Goal: Task Accomplishment & Management: Use online tool/utility

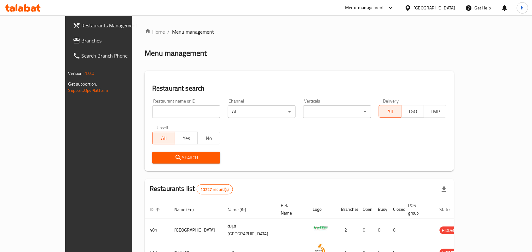
click at [44, 39] on div at bounding box center [266, 126] width 532 height 252
click at [73, 44] on link "Branches" at bounding box center [111, 40] width 86 height 15
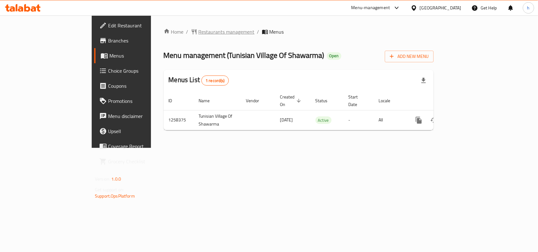
click at [199, 31] on span "Restaurants management" at bounding box center [227, 32] width 56 height 8
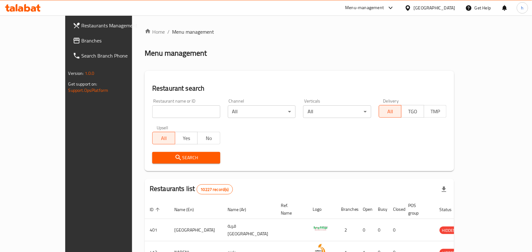
click at [155, 119] on div "Restaurant name or ID Restaurant name or ID" at bounding box center [186, 108] width 76 height 27
click at [161, 111] on input "search" at bounding box center [186, 112] width 68 height 13
paste input "683965"
type input "683965"
click at [157, 154] on span "Search" at bounding box center [186, 158] width 58 height 8
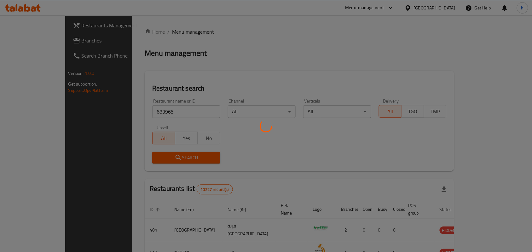
click at [276, 46] on div at bounding box center [266, 126] width 532 height 252
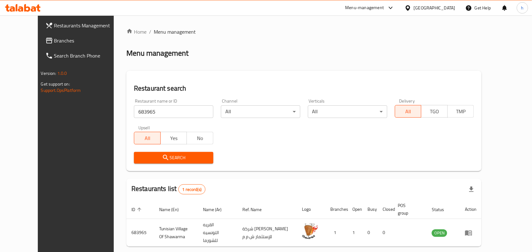
scroll to position [24, 0]
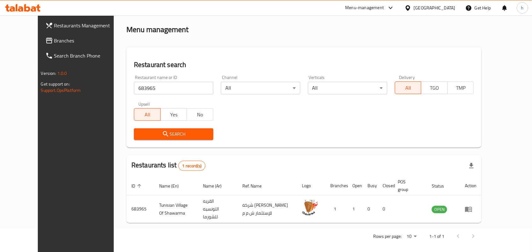
click at [411, 9] on icon at bounding box center [408, 8] width 7 height 7
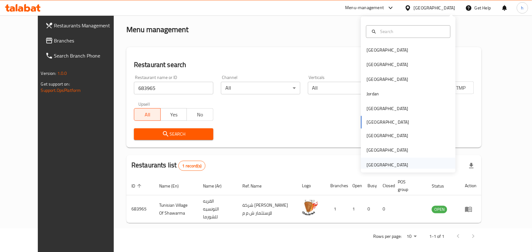
click at [386, 165] on div "[GEOGRAPHIC_DATA]" at bounding box center [388, 165] width 42 height 7
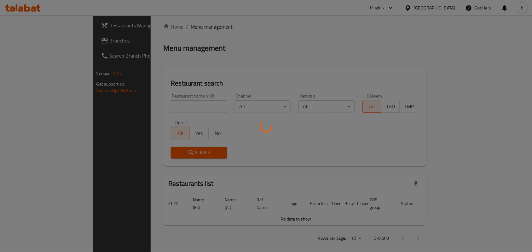
scroll to position [24, 0]
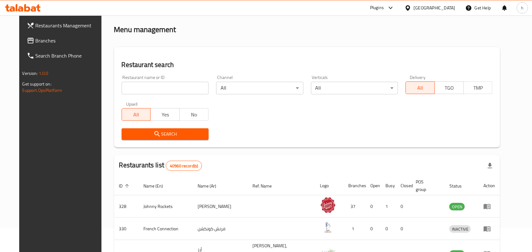
click at [42, 43] on span "Branches" at bounding box center [69, 41] width 67 height 8
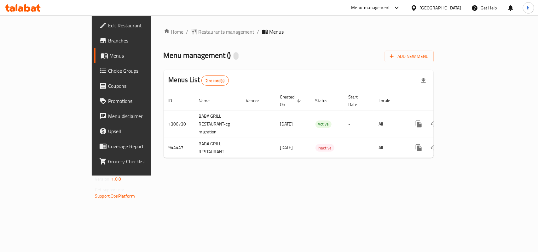
click at [199, 32] on span "Restaurants management" at bounding box center [227, 32] width 56 height 8
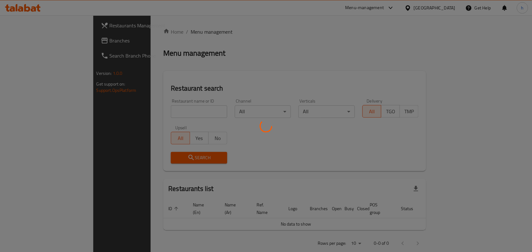
click at [148, 111] on div at bounding box center [266, 126] width 532 height 252
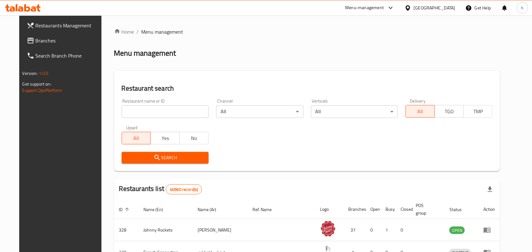
click at [209, 84] on div "Restaurant search Restaurant name or ID Restaurant name or ID Channel All ​ Ver…" at bounding box center [307, 121] width 386 height 101
drag, startPoint x: 153, startPoint y: 111, endPoint x: 151, endPoint y: 117, distance: 6.6
click at [153, 111] on input "search" at bounding box center [165, 112] width 87 height 13
paste input "659223"
type input "659223"
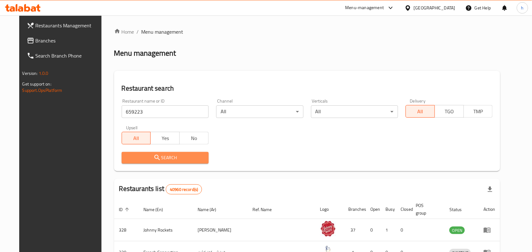
click at [132, 155] on span "Search" at bounding box center [165, 158] width 77 height 8
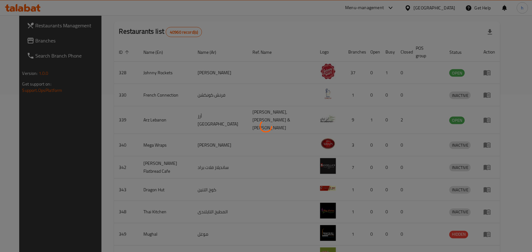
scroll to position [16, 0]
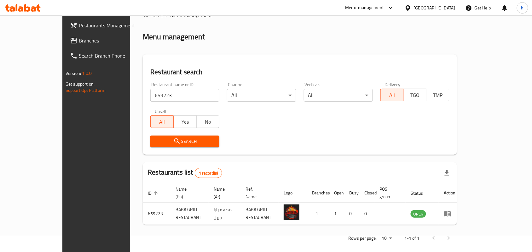
click at [29, 12] on div at bounding box center [23, 8] width 36 height 8
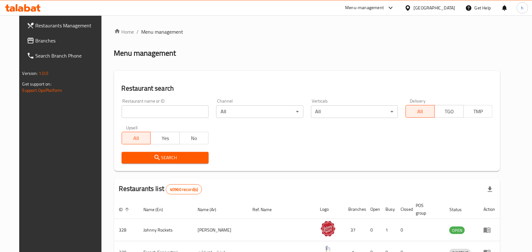
click at [36, 38] on span "Branches" at bounding box center [69, 41] width 67 height 8
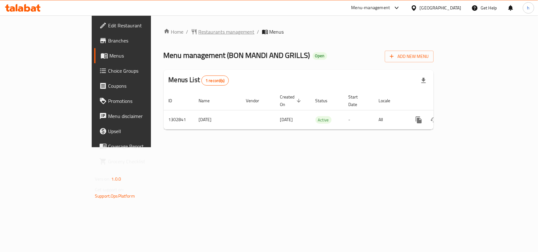
click at [199, 34] on span "Restaurants management" at bounding box center [227, 32] width 56 height 8
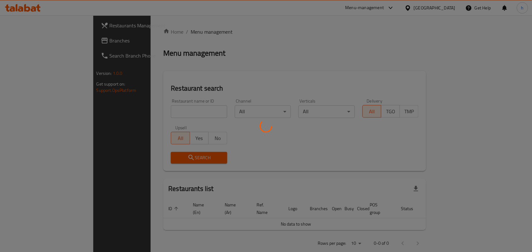
click at [152, 109] on div at bounding box center [266, 126] width 532 height 252
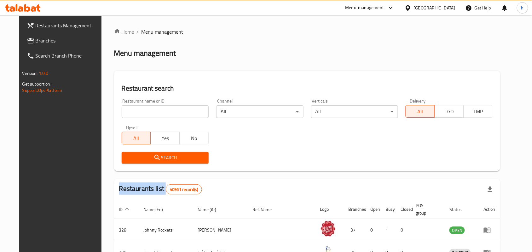
click at [152, 109] on div "Home / Menu management Menu management Restaurant search Restaurant name or ID …" at bounding box center [307, 228] width 386 height 401
drag, startPoint x: 152, startPoint y: 109, endPoint x: 201, endPoint y: 77, distance: 59.1
click at [152, 109] on input "search" at bounding box center [165, 112] width 87 height 13
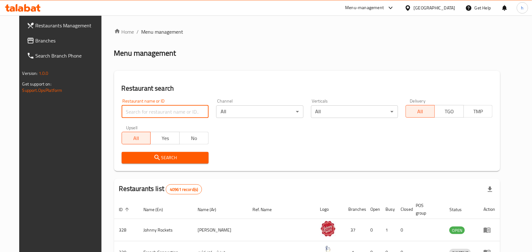
click at [208, 72] on div "Restaurant search Restaurant name or ID Restaurant name or ID Channel All ​ Ver…" at bounding box center [307, 121] width 386 height 101
click at [152, 107] on input "search" at bounding box center [165, 112] width 87 height 13
paste input "701725"
type input "701725"
click at [133, 154] on span "Search" at bounding box center [165, 158] width 77 height 8
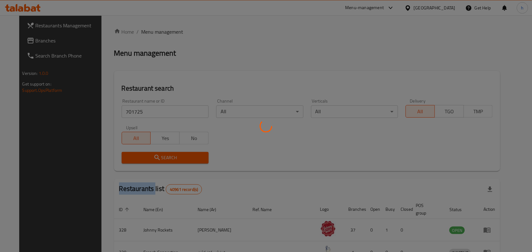
click at [134, 153] on div at bounding box center [266, 126] width 532 height 252
drag, startPoint x: 263, startPoint y: 59, endPoint x: 259, endPoint y: 76, distance: 17.4
click at [263, 59] on div at bounding box center [266, 126] width 532 height 252
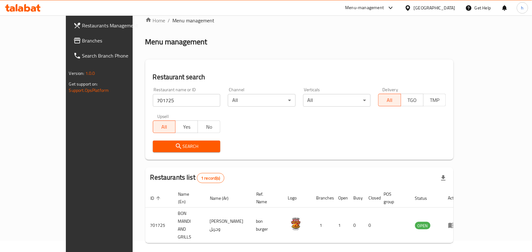
scroll to position [16, 0]
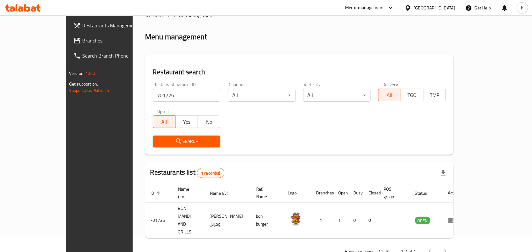
click at [82, 41] on span "Branches" at bounding box center [115, 41] width 67 height 8
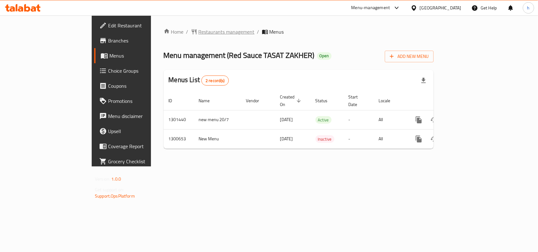
click at [199, 34] on span "Restaurants management" at bounding box center [227, 32] width 56 height 8
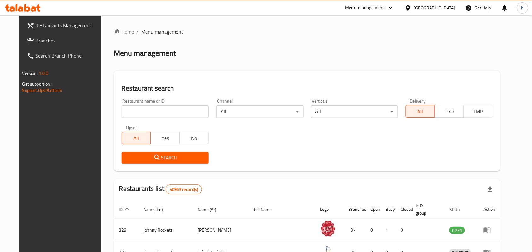
drag, startPoint x: 138, startPoint y: 114, endPoint x: 139, endPoint y: 118, distance: 4.5
click at [138, 114] on input "search" at bounding box center [165, 112] width 87 height 13
paste input "701762"
type input "701762"
click at [136, 158] on span "Search" at bounding box center [165, 158] width 77 height 8
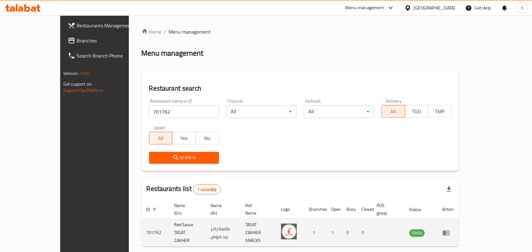
scroll to position [16, 0]
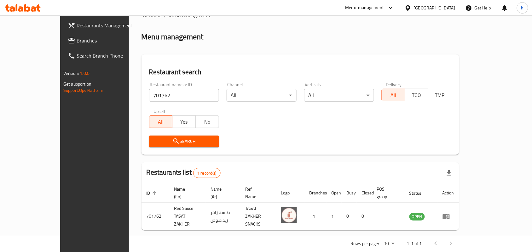
click at [63, 46] on link "Branches" at bounding box center [106, 40] width 86 height 15
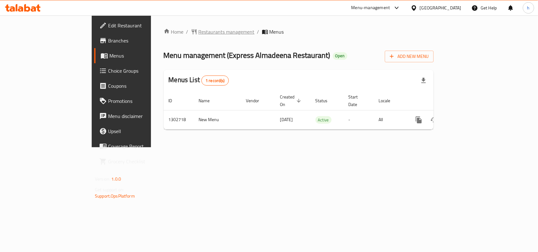
click at [199, 32] on span "Restaurants management" at bounding box center [227, 32] width 56 height 8
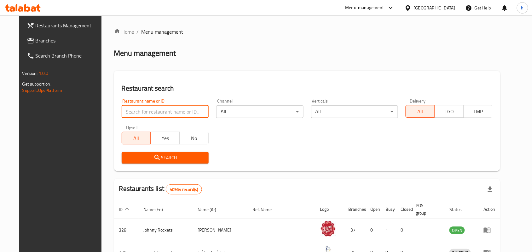
click at [125, 109] on input "search" at bounding box center [165, 112] width 87 height 13
paste input "702475"
type input "702475"
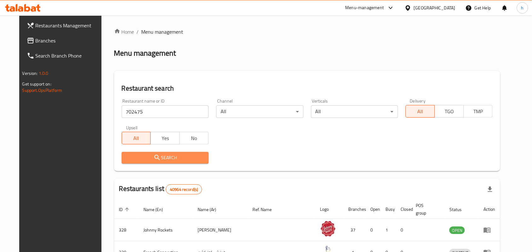
click at [135, 160] on span "Search" at bounding box center [165, 158] width 77 height 8
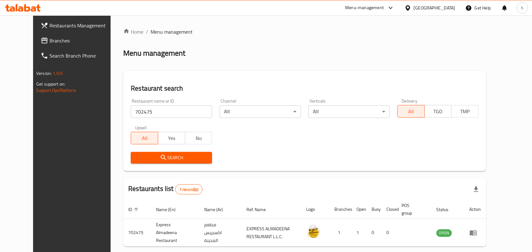
scroll to position [24, 0]
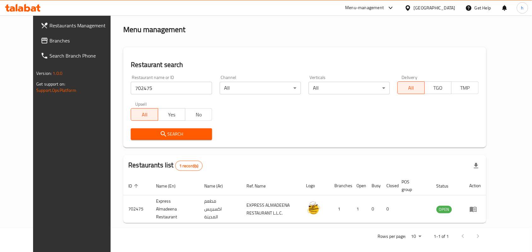
click at [55, 42] on span "Branches" at bounding box center [82, 41] width 67 height 8
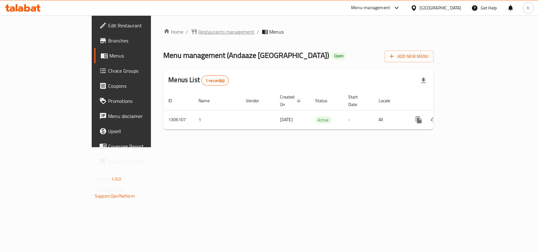
click at [199, 31] on span "Restaurants management" at bounding box center [227, 32] width 56 height 8
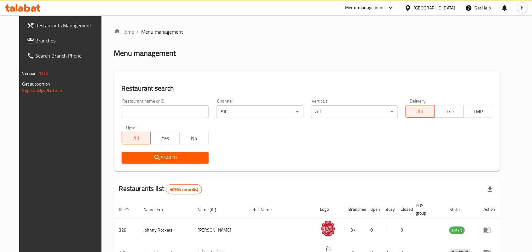
drag, startPoint x: 140, startPoint y: 112, endPoint x: 146, endPoint y: 130, distance: 18.6
click at [140, 112] on input "search" at bounding box center [165, 112] width 87 height 13
paste input "703846"
type input "703846"
click at [125, 151] on div "Search" at bounding box center [165, 157] width 95 height 19
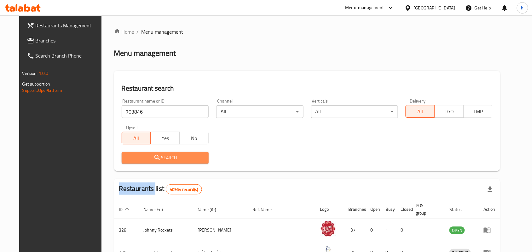
click at [127, 157] on span "Search" at bounding box center [165, 158] width 77 height 8
click at [125, 157] on div at bounding box center [266, 126] width 532 height 252
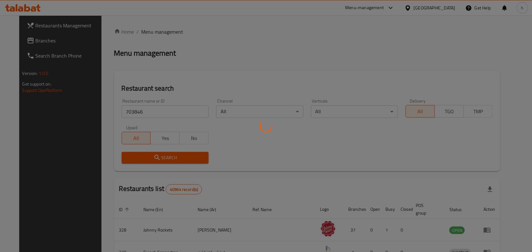
click at [266, 35] on div at bounding box center [266, 126] width 532 height 252
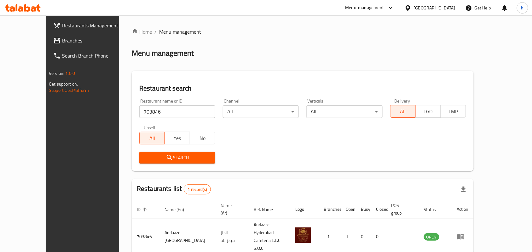
click at [62, 42] on span "Branches" at bounding box center [95, 41] width 67 height 8
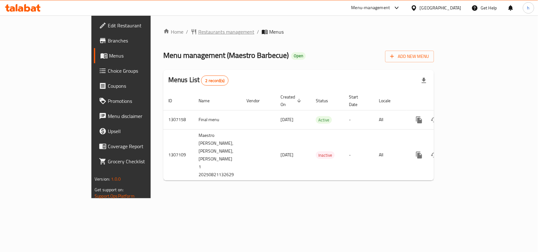
click at [198, 36] on span "Restaurants management" at bounding box center [226, 32] width 56 height 8
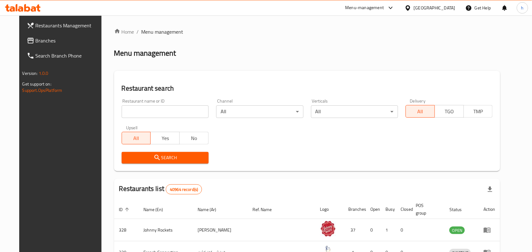
click at [142, 109] on input "search" at bounding box center [165, 112] width 87 height 13
paste input "704312"
type input "704312"
click at [128, 158] on span "Search" at bounding box center [165, 158] width 77 height 8
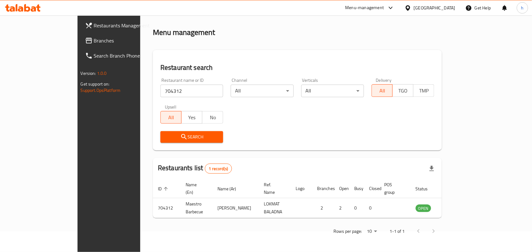
scroll to position [16, 0]
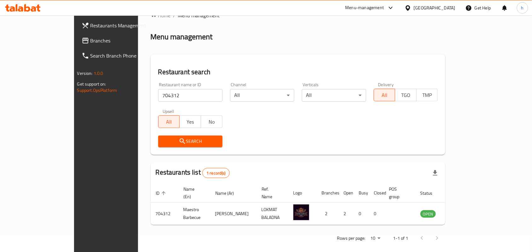
click at [443, 1] on div "[GEOGRAPHIC_DATA]" at bounding box center [430, 7] width 61 height 15
click at [441, 5] on div "[GEOGRAPHIC_DATA]" at bounding box center [435, 7] width 42 height 7
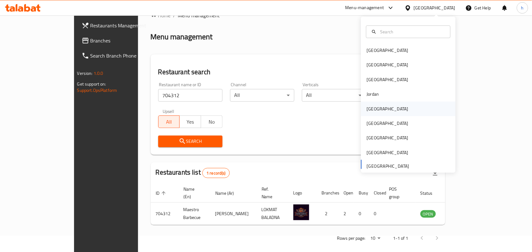
click at [373, 107] on div "[GEOGRAPHIC_DATA]" at bounding box center [388, 109] width 42 height 7
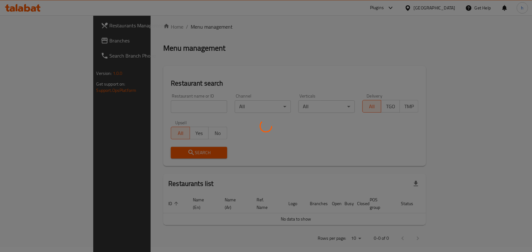
scroll to position [16, 0]
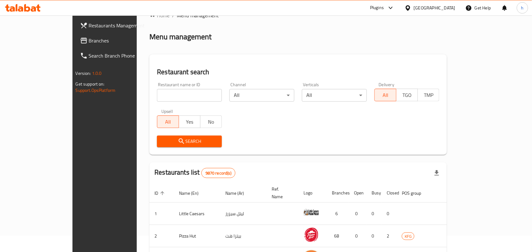
click at [76, 44] on link "Branches" at bounding box center [118, 40] width 86 height 15
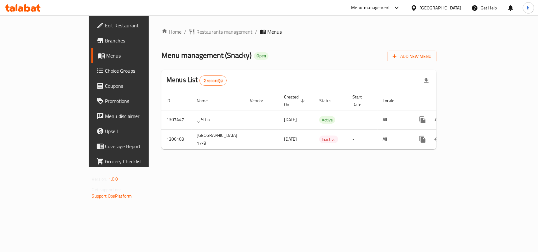
click at [196, 32] on span "Restaurants management" at bounding box center [224, 32] width 56 height 8
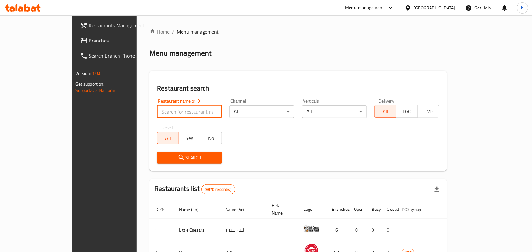
click at [160, 110] on input "search" at bounding box center [189, 112] width 65 height 13
paste input "703957"
type input "703957"
click at [162, 156] on span "Search" at bounding box center [189, 158] width 55 height 8
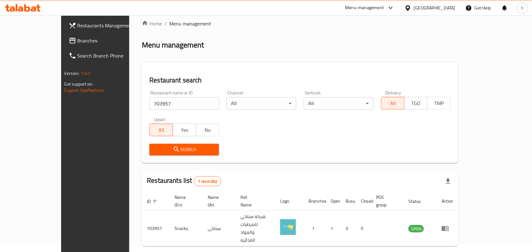
scroll to position [16, 0]
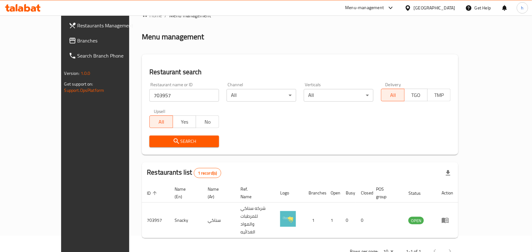
click at [414, 6] on div at bounding box center [409, 7] width 9 height 7
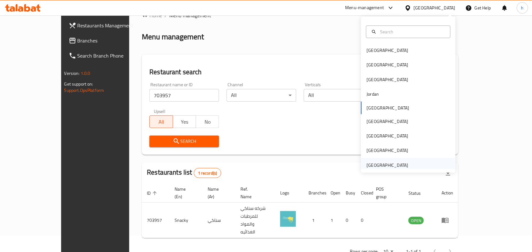
click at [379, 167] on div "United Arab Emirates" at bounding box center [388, 165] width 42 height 7
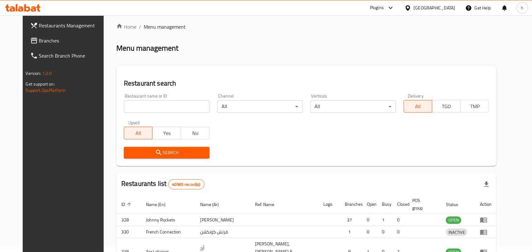
scroll to position [16, 0]
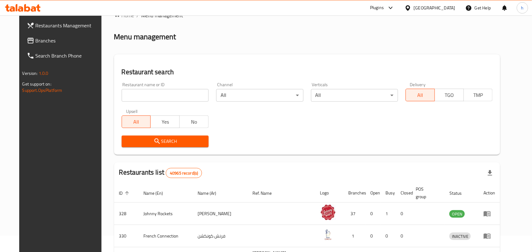
click at [36, 37] on span "Branches" at bounding box center [69, 41] width 67 height 8
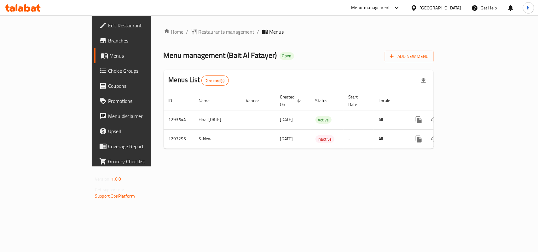
click at [164, 33] on div "Home / Restaurants management / Menus Menu management ( Bait Al Fatayer ) Open …" at bounding box center [299, 91] width 270 height 126
click at [199, 33] on span "Restaurants management" at bounding box center [227, 32] width 56 height 8
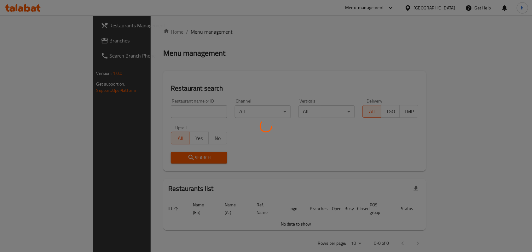
click at [152, 109] on div at bounding box center [266, 126] width 532 height 252
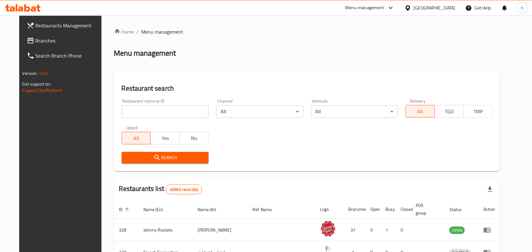
click at [152, 109] on input "search" at bounding box center [165, 112] width 87 height 13
paste input "699461"
type input "699461"
click at [127, 155] on span "Search" at bounding box center [165, 158] width 77 height 8
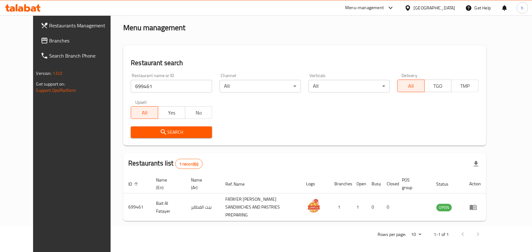
scroll to position [24, 0]
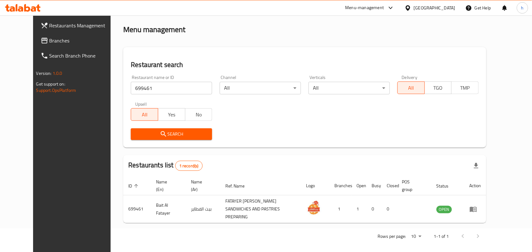
click at [262, 40] on div "Home / Menu management Menu management Restaurant search Restaurant name or ID …" at bounding box center [304, 124] width 363 height 240
click at [421, 7] on div "[GEOGRAPHIC_DATA]" at bounding box center [435, 7] width 42 height 7
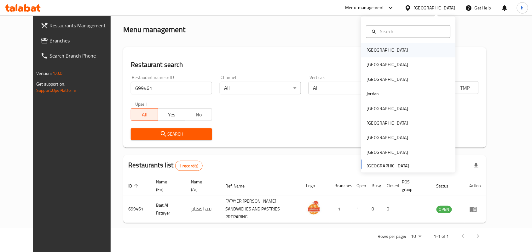
click at [372, 49] on div "[GEOGRAPHIC_DATA]" at bounding box center [388, 50] width 42 height 7
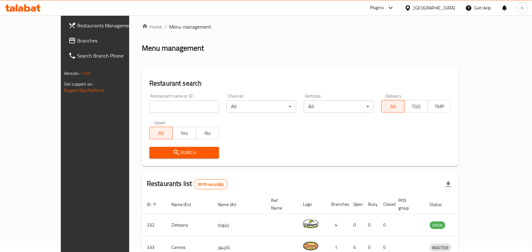
scroll to position [24, 0]
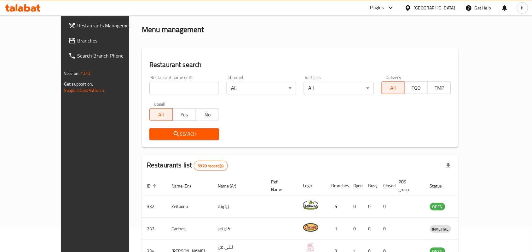
click at [77, 41] on span "Branches" at bounding box center [110, 41] width 67 height 8
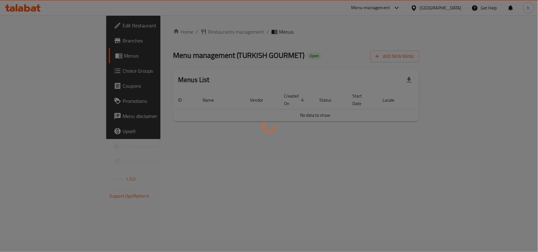
click at [167, 30] on div at bounding box center [269, 126] width 538 height 252
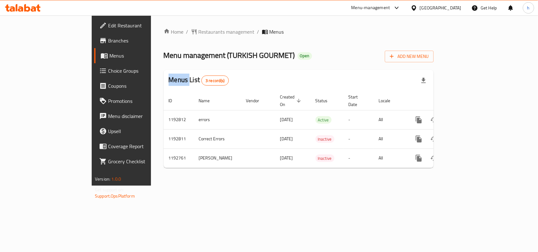
click at [167, 30] on div at bounding box center [269, 126] width 538 height 252
click at [199, 30] on span "Restaurants management" at bounding box center [227, 32] width 56 height 8
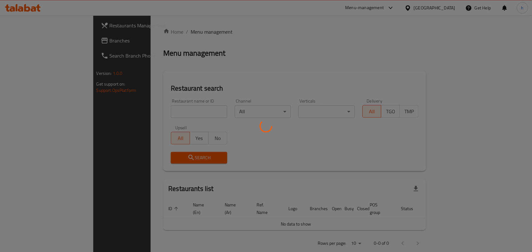
click at [304, 34] on div at bounding box center [266, 126] width 532 height 252
click at [177, 115] on div at bounding box center [266, 126] width 532 height 252
click at [226, 67] on div at bounding box center [266, 126] width 532 height 252
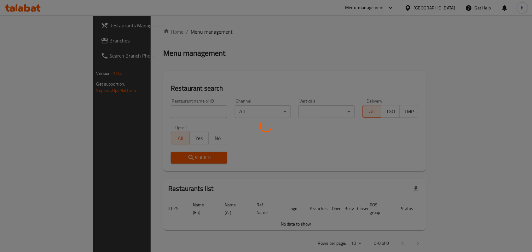
click at [171, 104] on div at bounding box center [266, 126] width 532 height 252
click at [183, 108] on div at bounding box center [266, 126] width 532 height 252
click at [237, 48] on div at bounding box center [266, 126] width 532 height 252
click at [187, 106] on div at bounding box center [266, 126] width 532 height 252
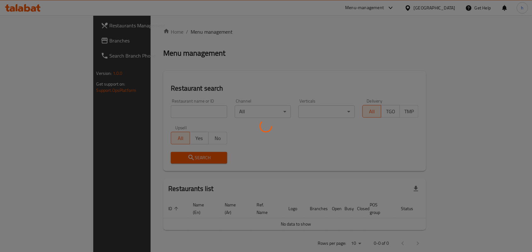
click at [267, 56] on div at bounding box center [266, 126] width 532 height 252
click at [188, 116] on div at bounding box center [266, 126] width 532 height 252
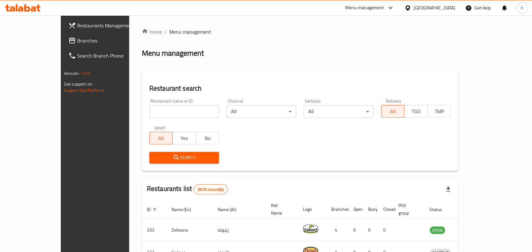
click at [188, 116] on input "search" at bounding box center [184, 112] width 70 height 13
paste input "667494"
type input "667494"
click at [173, 159] on icon "submit" at bounding box center [177, 158] width 8 height 8
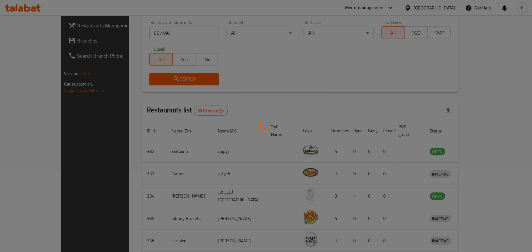
scroll to position [16, 0]
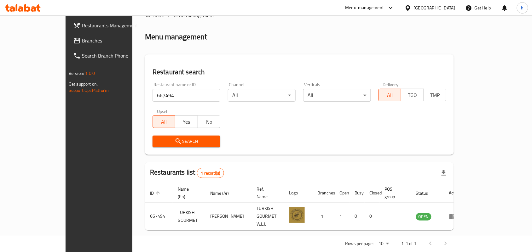
click at [446, 9] on div "Bahrain" at bounding box center [435, 7] width 42 height 7
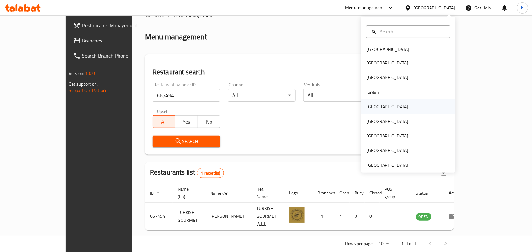
click at [375, 104] on div "[GEOGRAPHIC_DATA]" at bounding box center [388, 107] width 52 height 14
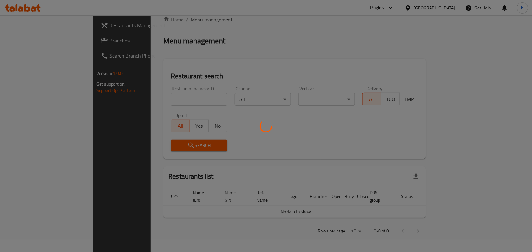
scroll to position [5, 0]
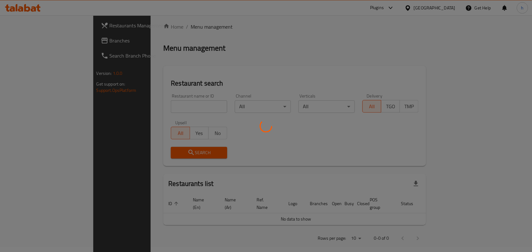
click at [29, 40] on div at bounding box center [266, 126] width 532 height 252
click at [270, 45] on div at bounding box center [266, 126] width 532 height 252
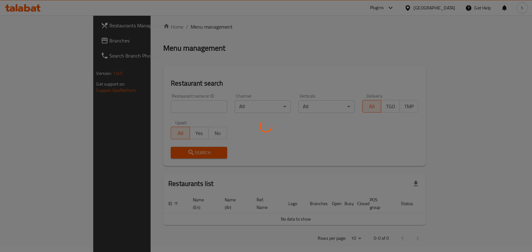
click at [33, 41] on div at bounding box center [266, 126] width 532 height 252
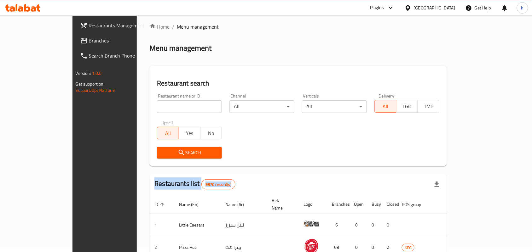
scroll to position [16, 0]
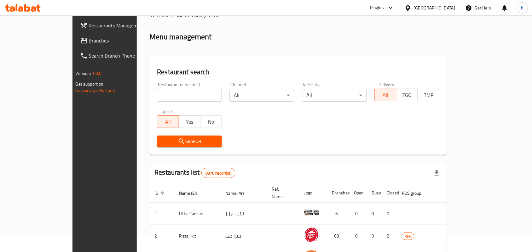
click at [278, 46] on div at bounding box center [266, 126] width 532 height 252
click at [89, 40] on span "Branches" at bounding box center [122, 41] width 67 height 8
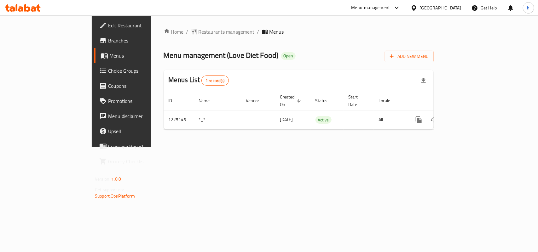
click at [199, 29] on span "Restaurants management" at bounding box center [227, 32] width 56 height 8
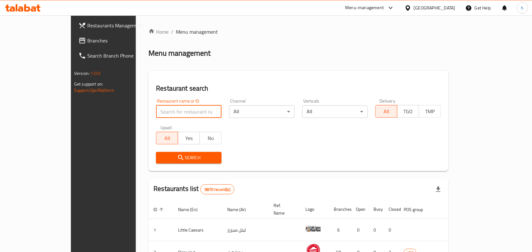
click at [156, 109] on input "search" at bounding box center [189, 112] width 66 height 13
paste input "667051"
type input "667051"
click at [274, 67] on div "Home / Menu management Menu management Restaurant search Restaurant name or ID …" at bounding box center [298, 225] width 300 height 395
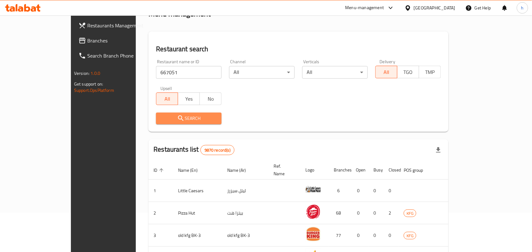
click at [190, 118] on span "Search" at bounding box center [188, 119] width 55 height 8
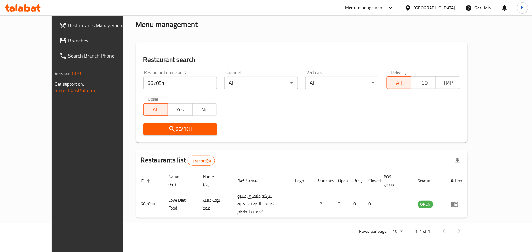
scroll to position [16, 0]
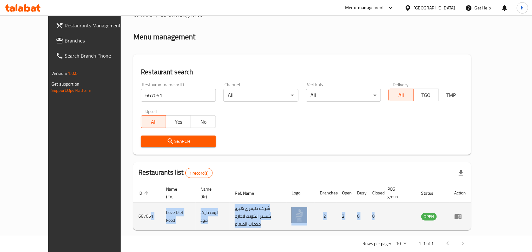
drag, startPoint x: 297, startPoint y: 207, endPoint x: 119, endPoint y: 200, distance: 178.2
click at [133, 203] on tr "667051 Love Diet Food لوف دايت فود شركة دليفري هيرو كتشنز الكويت لادارة خدمات ا…" at bounding box center [302, 217] width 338 height 28
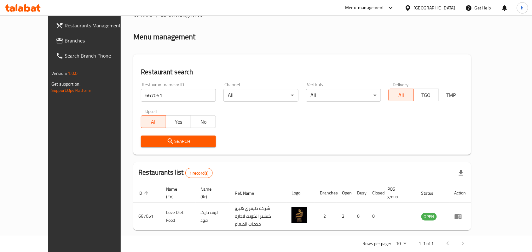
click at [301, 55] on div "Restaurant search Restaurant name or ID 667051 Restaurant name or ID Channel Al…" at bounding box center [302, 105] width 338 height 101
